Goal: Subscribe to service/newsletter

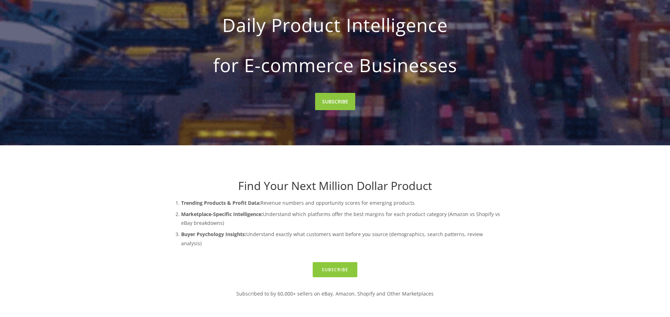
scroll to position [176, 0]
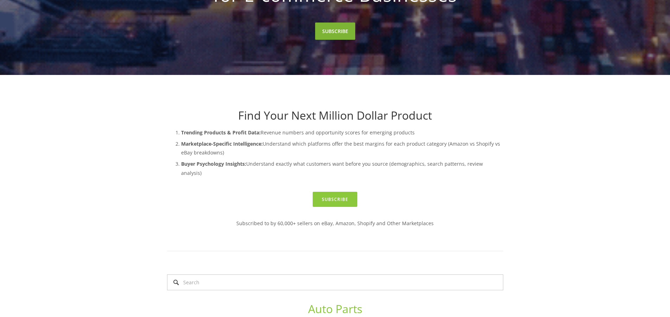
click at [332, 30] on link "SUBSCRIBE" at bounding box center [335, 31] width 40 height 17
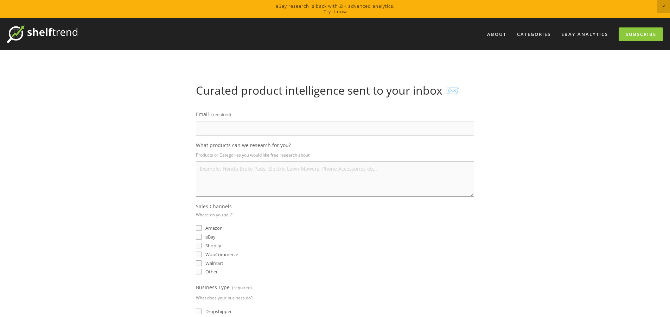
click at [294, 120] on div "Email (required)" at bounding box center [335, 122] width 278 height 26
type input "lxXchadXxl@gmail.com"
select select "United States"
click at [261, 174] on textarea "What products can we research for you?" at bounding box center [335, 178] width 278 height 35
type textarea "Clothing"
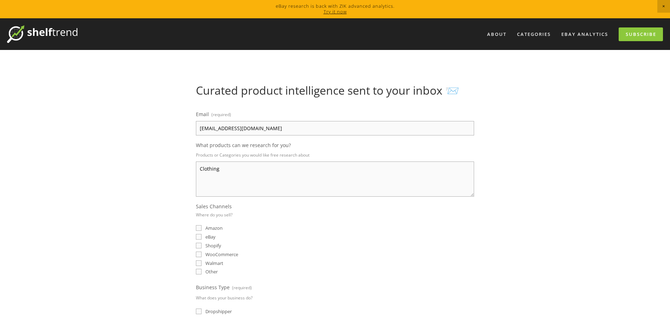
click at [198, 237] on input "eBay" at bounding box center [199, 237] width 6 height 6
checkbox input "true"
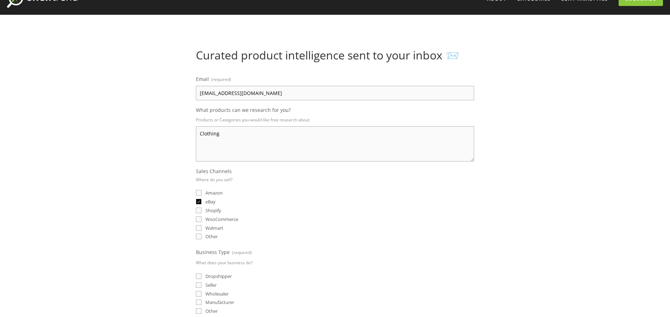
click at [196, 236] on input "Other" at bounding box center [199, 237] width 6 height 6
checkbox input "true"
click at [243, 271] on textarea "Other Sales Channels" at bounding box center [340, 284] width 267 height 35
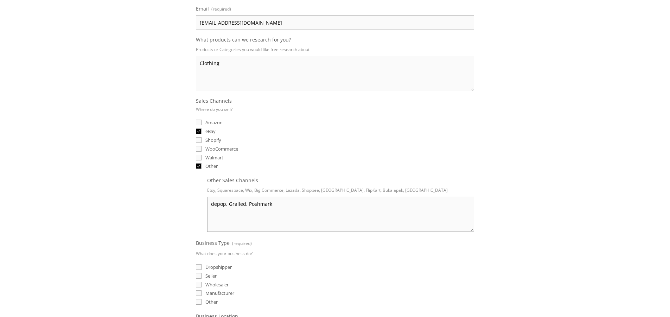
scroll to position [141, 0]
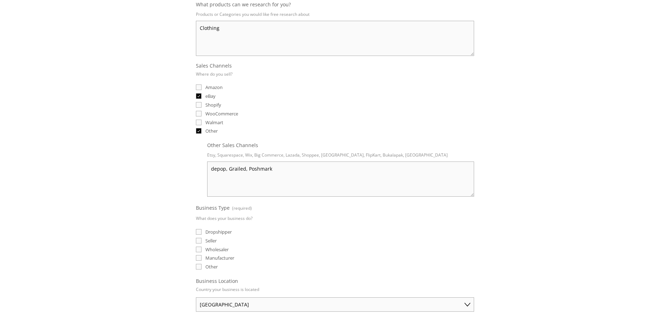
type textarea "depop, Grailed, Poshmark"
click at [182, 219] on div "Curated product intelligence sent to your inbox 📨 Email (required) lxXchadXxl@g…" at bounding box center [335, 156] width 348 height 426
click at [199, 240] on input "Seller" at bounding box center [199, 241] width 6 height 6
checkbox input "true"
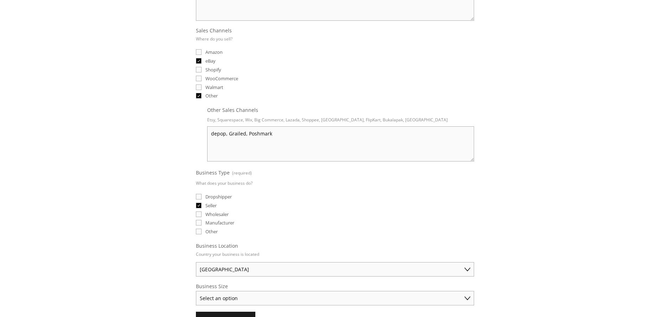
scroll to position [211, 0]
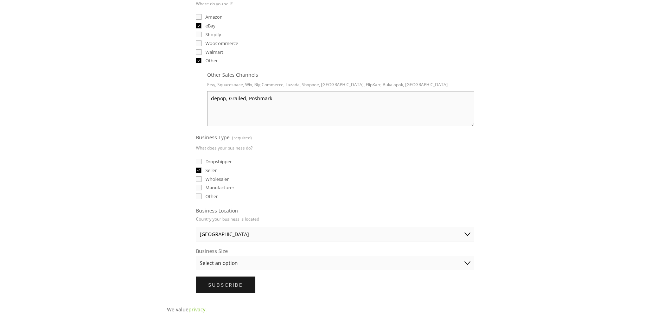
click at [260, 263] on select "Select an option Solo Merchant (under $50K annual sales) Small Business ($50K -…" at bounding box center [335, 263] width 278 height 14
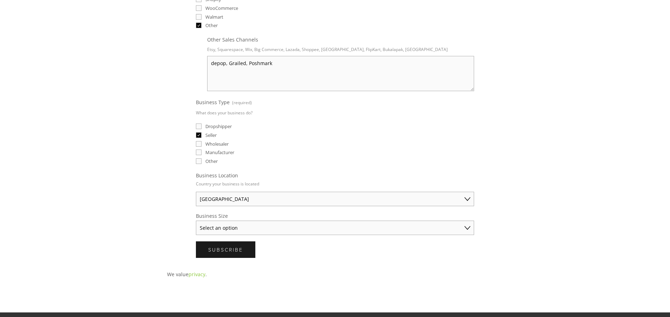
click at [253, 228] on select "Select an option Solo Merchant (under $50K annual sales) Small Business ($50K -…" at bounding box center [335, 228] width 278 height 14
select select "Solo Merchant (under $50K annual sales)"
click at [196, 221] on select "Select an option Solo Merchant (under $50K annual sales) Small Business ($50K -…" at bounding box center [335, 228] width 278 height 14
click at [242, 248] on span "Subscribe" at bounding box center [225, 249] width 35 height 7
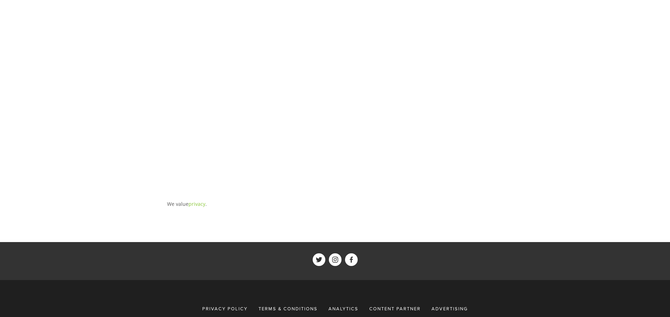
scroll to position [0, 0]
